Goal: Information Seeking & Learning: Find specific fact

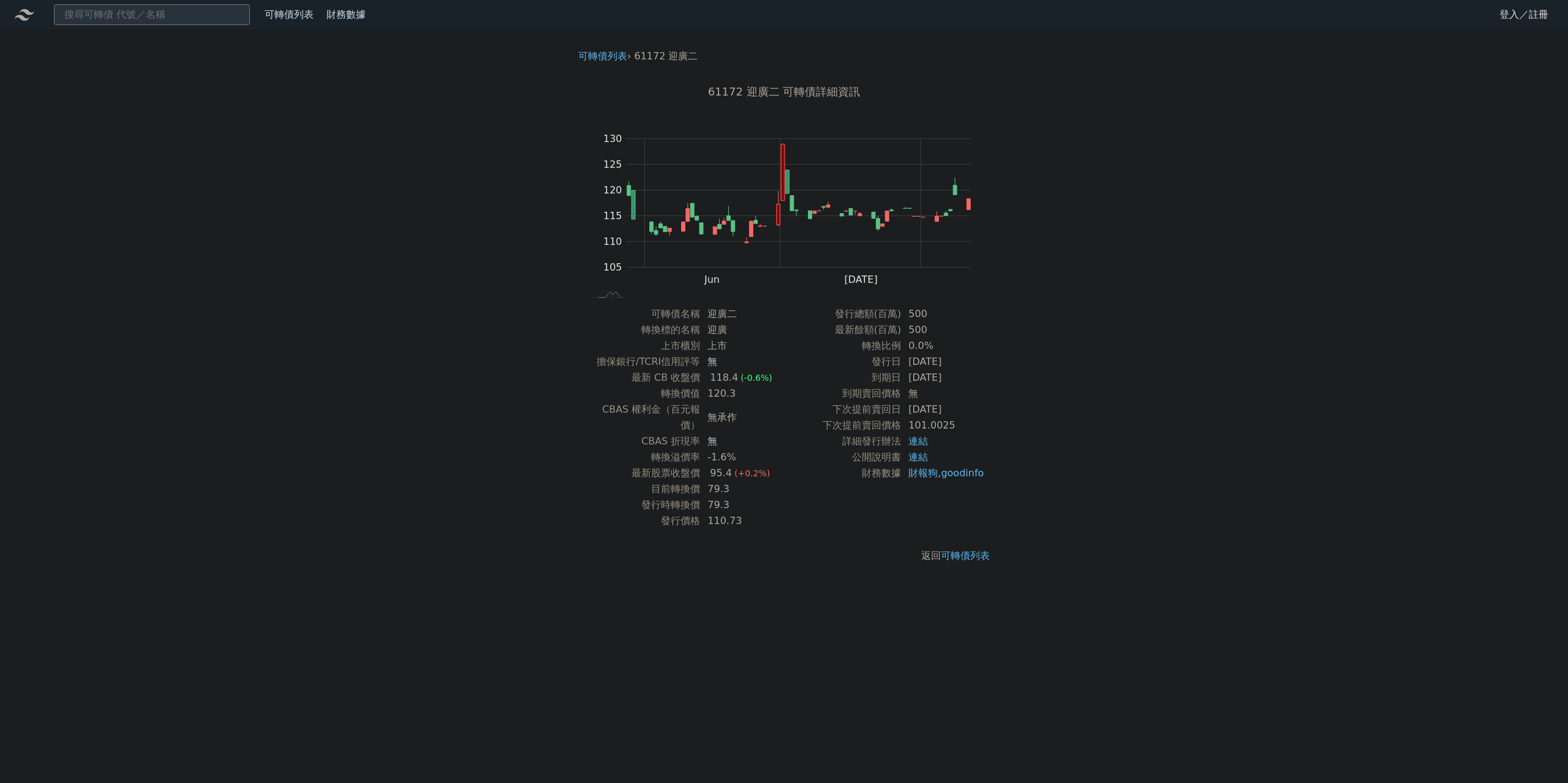
click at [207, 13] on input at bounding box center [151, 14] width 196 height 20
type input "33055"
click at [127, 81] on div "33055 昇貿五 119.9 +0.90%" at bounding box center [151, 87] width 194 height 24
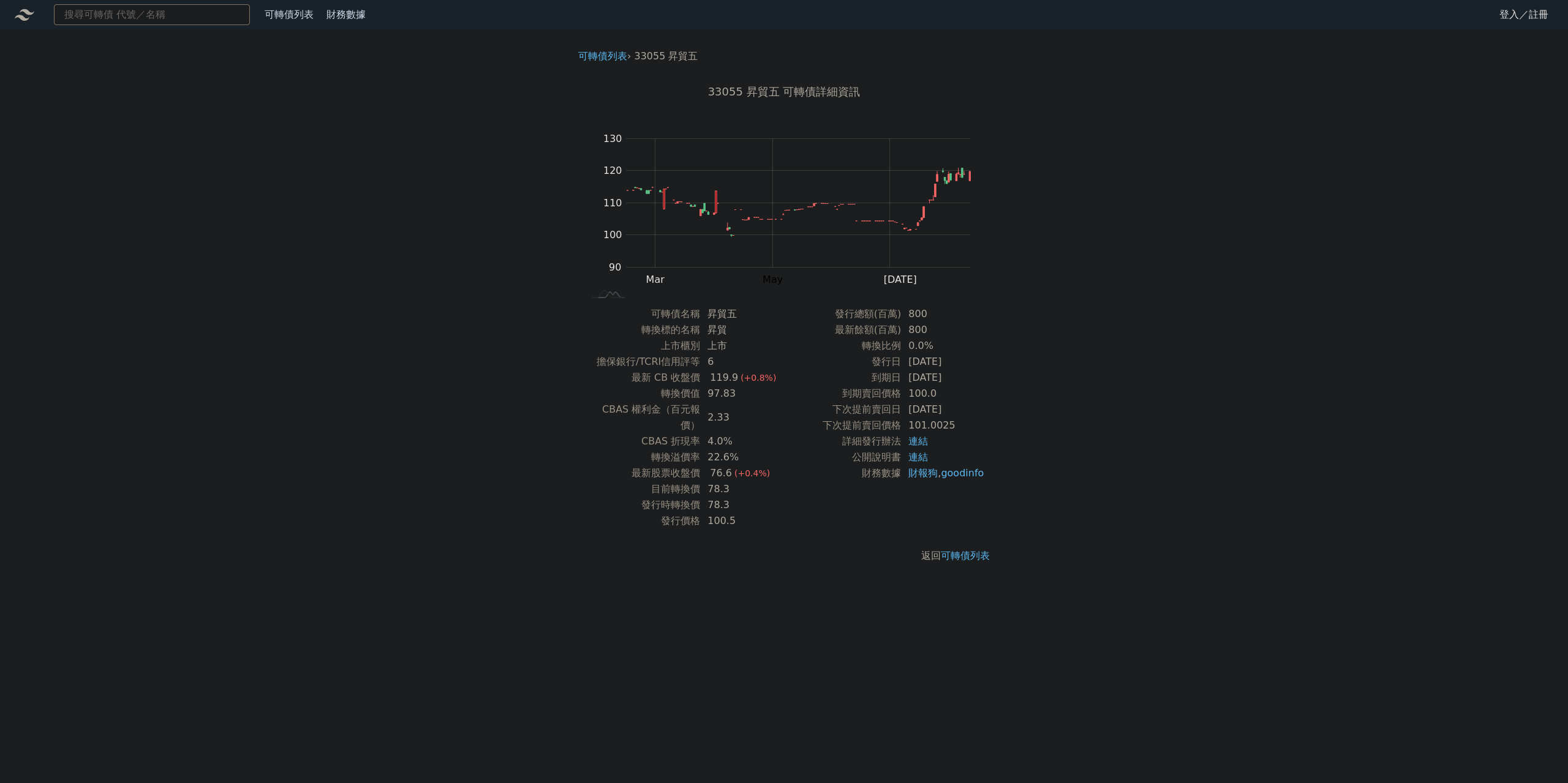
click at [209, 15] on input at bounding box center [151, 14] width 196 height 20
type input "80282"
click at [165, 36] on div "80282 昇陽半導體二 119.4 +1.40%" at bounding box center [151, 38] width 194 height 24
